Goal: Information Seeking & Learning: Get advice/opinions

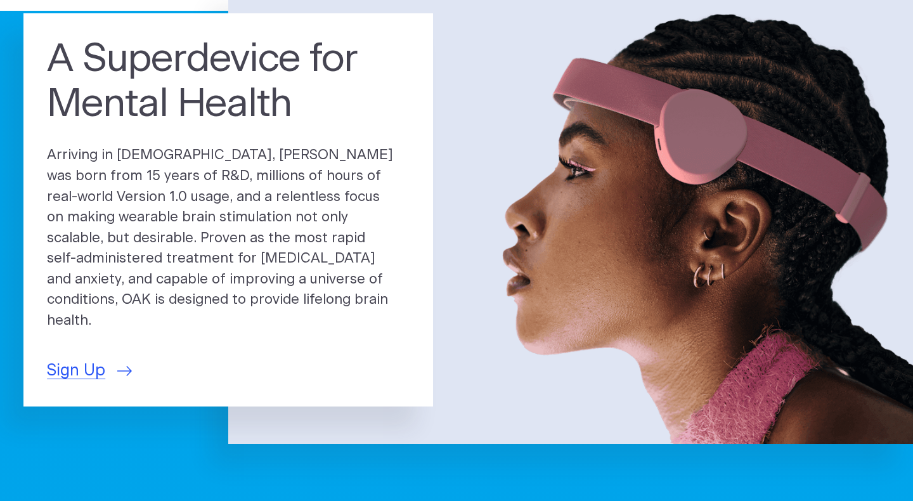
scroll to position [97, 0]
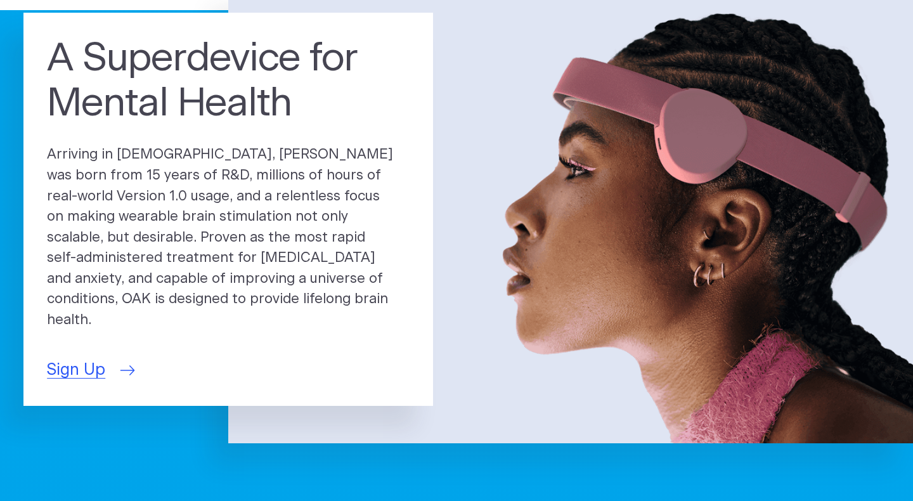
click at [110, 365] on link "Sign Up" at bounding box center [89, 370] width 85 height 24
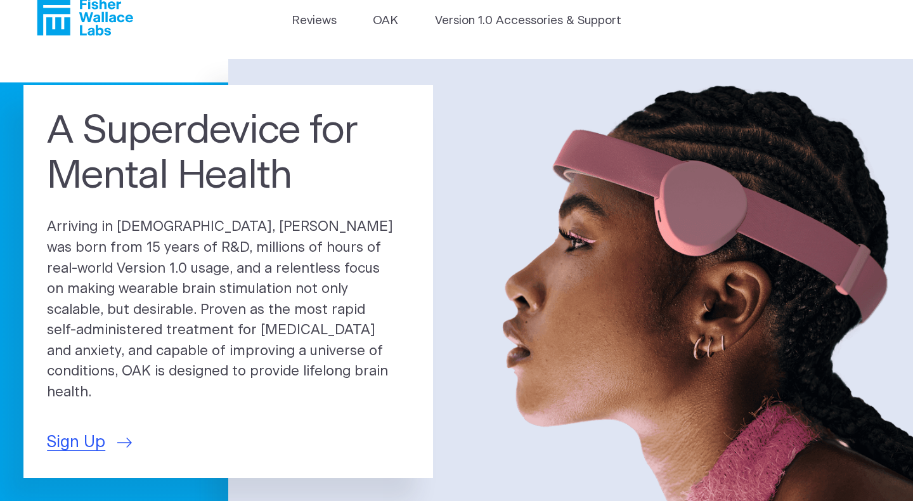
scroll to position [0, 0]
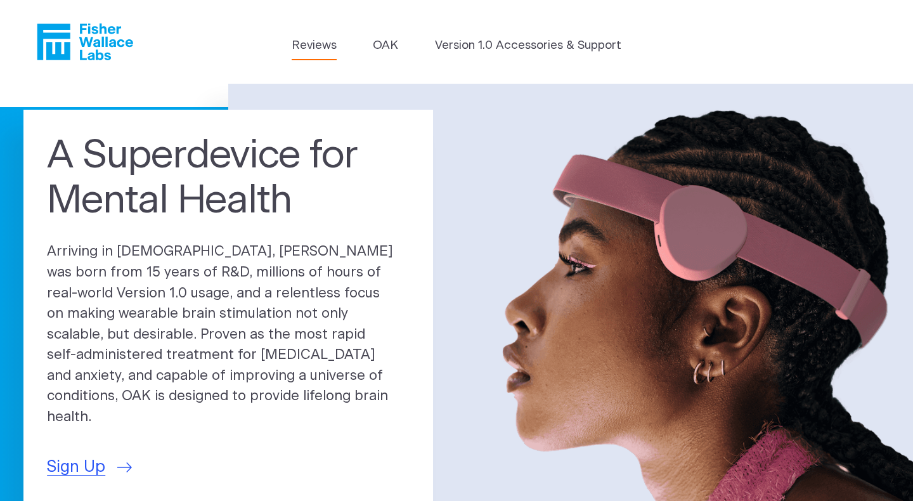
click at [316, 48] on link "Reviews" at bounding box center [314, 46] width 45 height 18
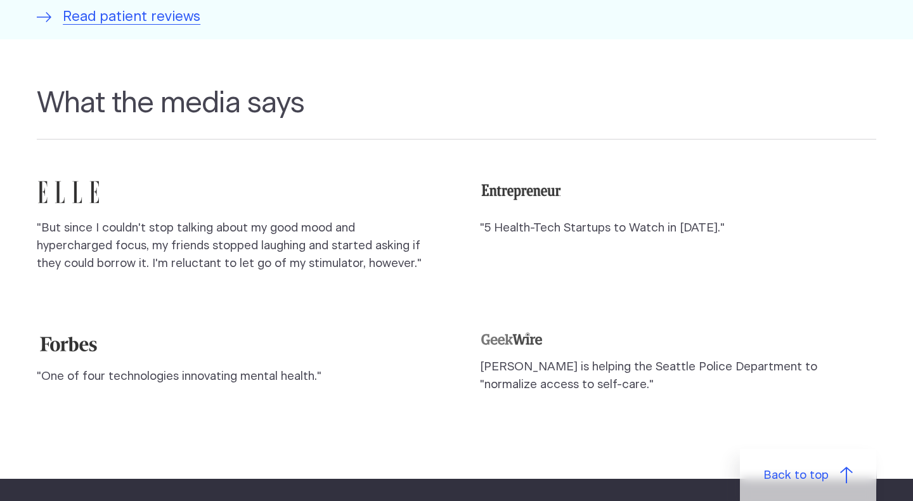
scroll to position [1185, 0]
